Goal: Information Seeking & Learning: Learn about a topic

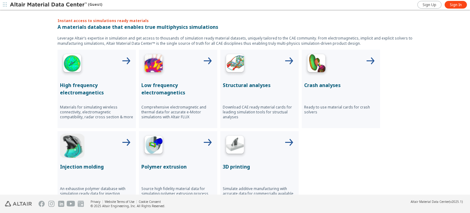
scroll to position [237, 0]
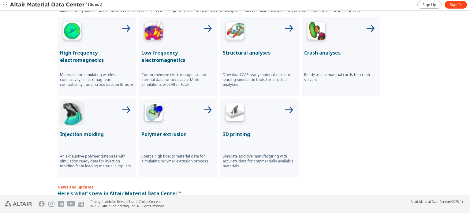
click at [233, 41] on img at bounding box center [235, 32] width 24 height 24
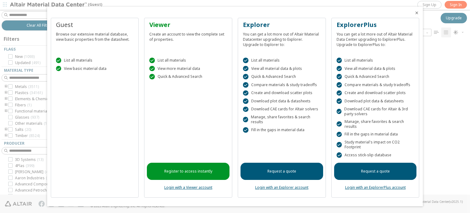
scroll to position [5, 5]
click at [418, 14] on icon "Close" at bounding box center [417, 12] width 5 height 5
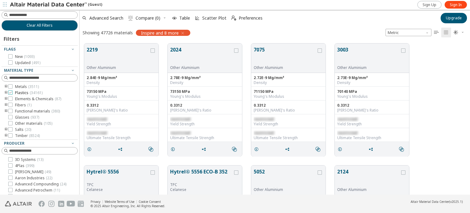
click at [10, 93] on icon at bounding box center [10, 92] width 4 height 4
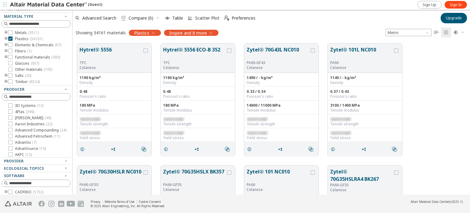
drag, startPoint x: 76, startPoint y: 118, endPoint x: 72, endPoint y: 151, distance: 33.0
click at [72, 151] on div "Clear All Filters Filters Flags New ( 10 ) Updated ( 463 ) Material Type Metals…" at bounding box center [235, 102] width 470 height 185
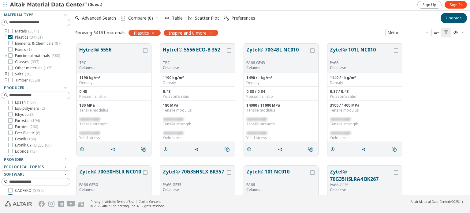
scroll to position [608, 0]
click at [24, 95] on input at bounding box center [39, 95] width 61 height 6
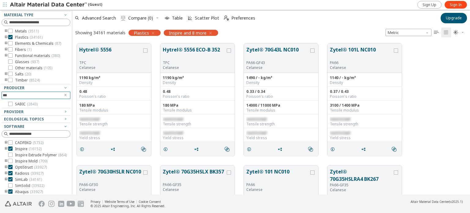
scroll to position [0, 0]
type input "*****"
click at [10, 104] on icon at bounding box center [10, 104] width 4 height 4
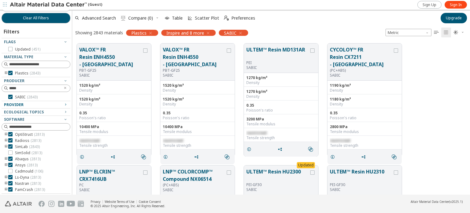
click at [63, 104] on icon "button" at bounding box center [65, 104] width 5 height 5
click at [60, 116] on span "Software" at bounding box center [36, 119] width 64 height 7
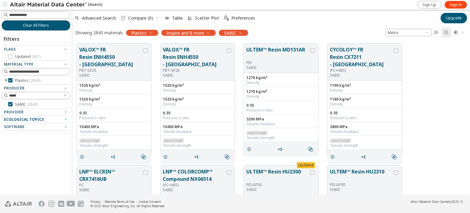
click at [66, 117] on icon "button" at bounding box center [65, 119] width 5 height 5
click at [66, 118] on icon "button" at bounding box center [65, 119] width 5 height 5
click at [64, 125] on icon "button" at bounding box center [65, 126] width 5 height 5
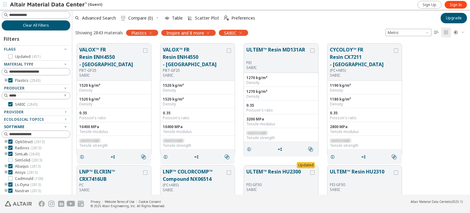
click at [64, 125] on button "Software" at bounding box center [36, 126] width 69 height 7
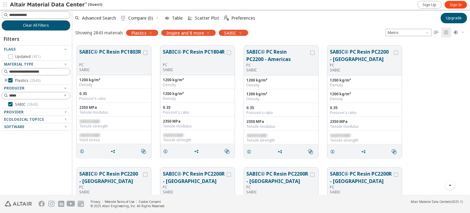
scroll to position [7219, 0]
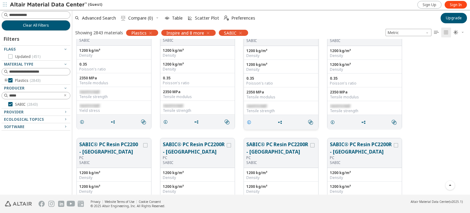
click at [249, 120] on icon "grid" at bounding box center [249, 122] width 5 height 5
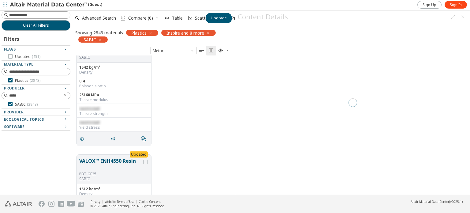
scroll to position [5, 5]
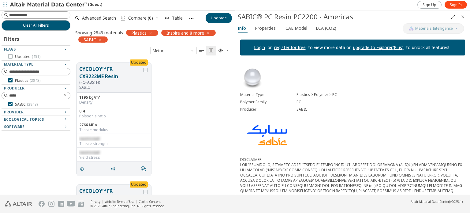
scroll to position [7555, 0]
click at [29, 14] on input at bounding box center [39, 15] width 61 height 6
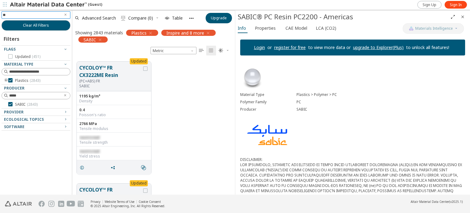
type input "***"
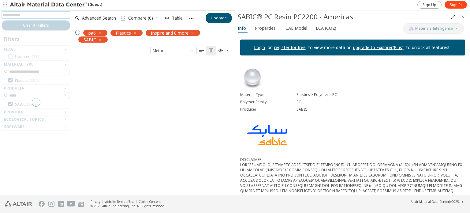
scroll to position [135, 158]
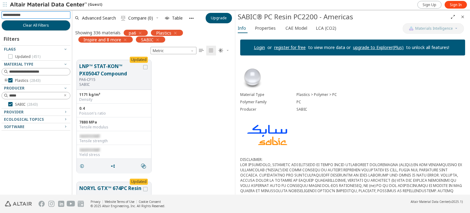
click at [465, 15] on icon "Close" at bounding box center [463, 16] width 5 height 5
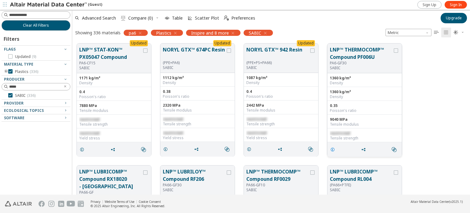
click at [334, 150] on icon "grid" at bounding box center [332, 149] width 5 height 5
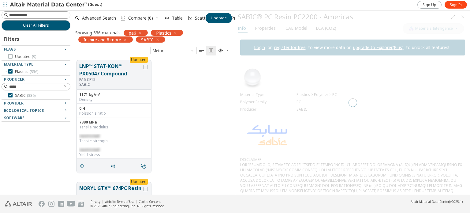
scroll to position [5, 5]
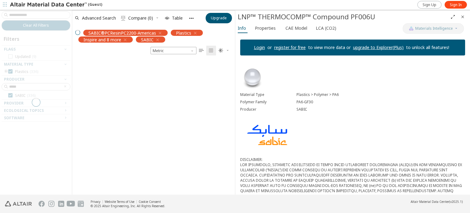
scroll to position [141, 158]
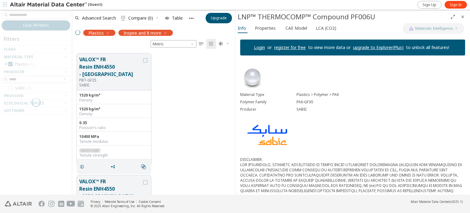
scroll to position [151, 158]
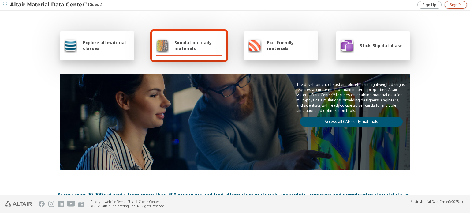
click at [454, 5] on span "Sign In" at bounding box center [456, 4] width 12 height 5
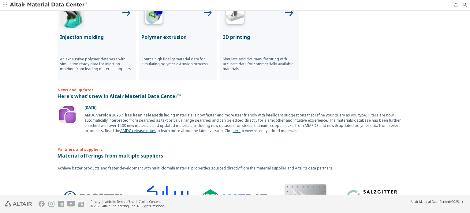
scroll to position [359, 0]
